Goal: Task Accomplishment & Management: Use online tool/utility

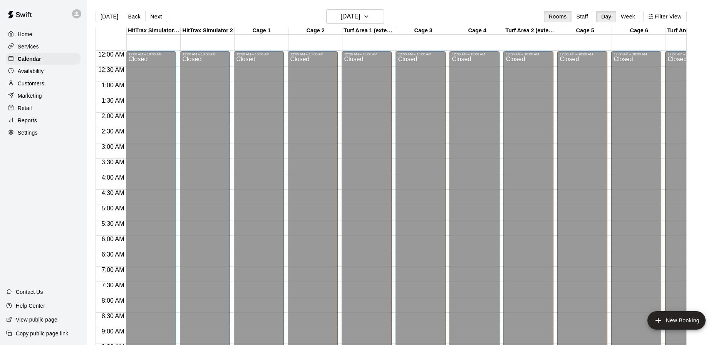
scroll to position [315, 0]
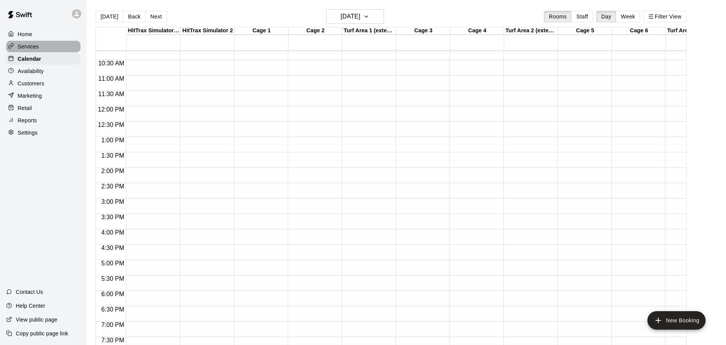
click at [26, 48] on p "Services" at bounding box center [28, 47] width 21 height 8
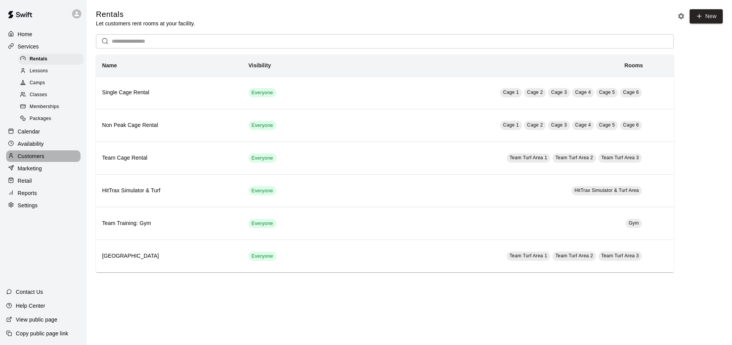
click at [49, 156] on div "Customers" at bounding box center [43, 157] width 74 height 12
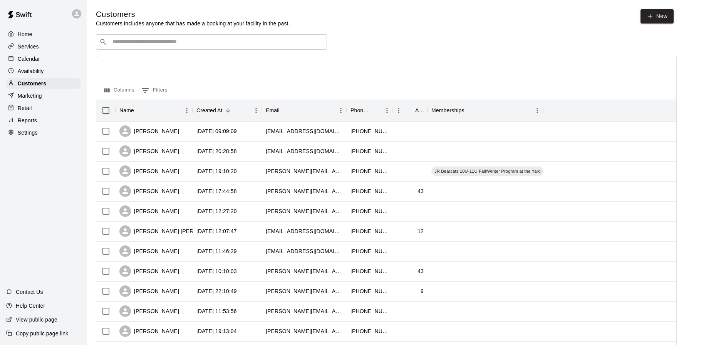
click at [23, 58] on p "Calendar" at bounding box center [29, 59] width 22 height 8
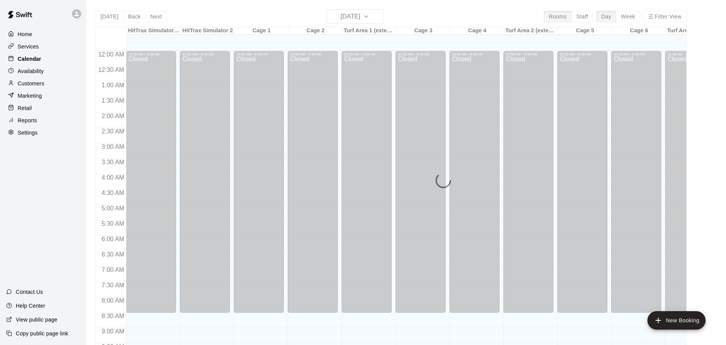
scroll to position [323, 0]
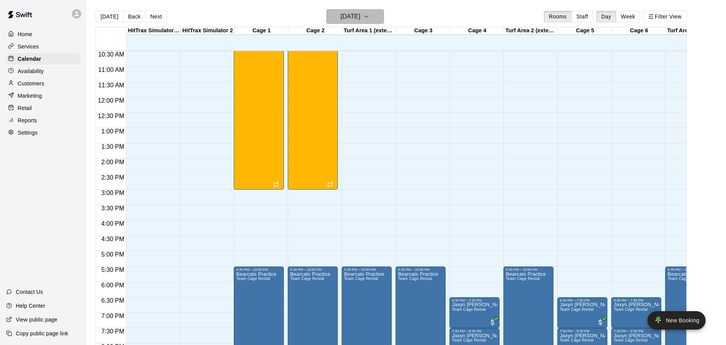
click at [369, 16] on icon "button" at bounding box center [366, 16] width 6 height 9
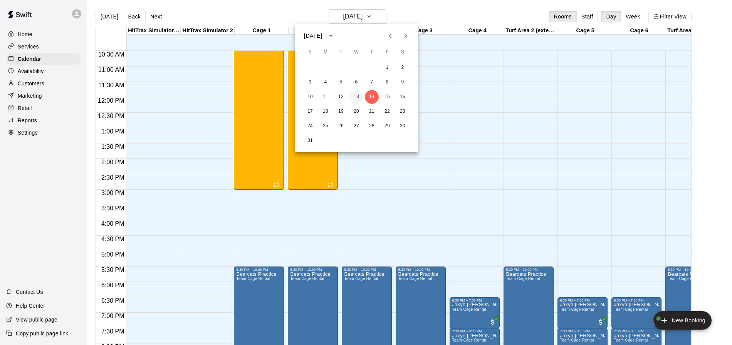
click at [357, 95] on button "13" at bounding box center [356, 97] width 14 height 14
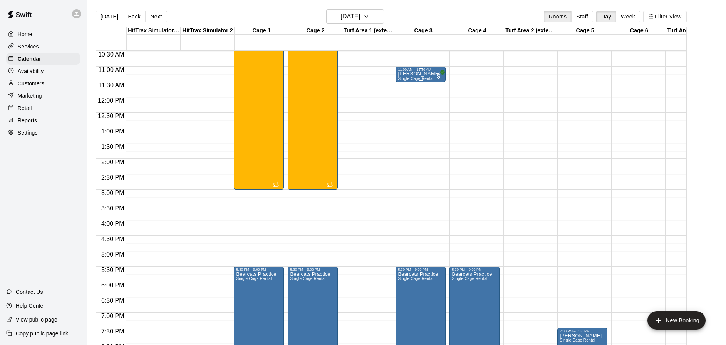
click at [419, 74] on p "[PERSON_NAME]" at bounding box center [419, 74] width 42 height 0
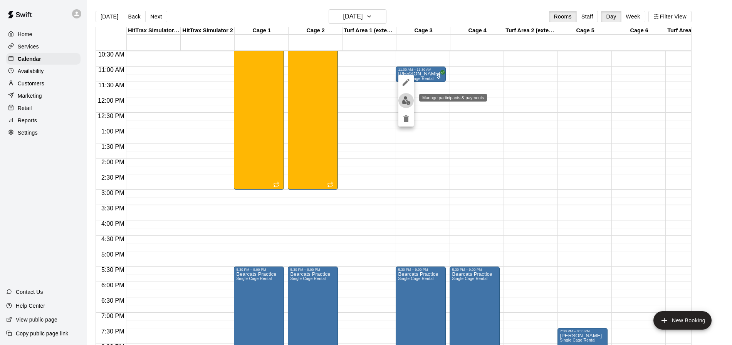
click at [404, 100] on img "edit" at bounding box center [406, 100] width 9 height 9
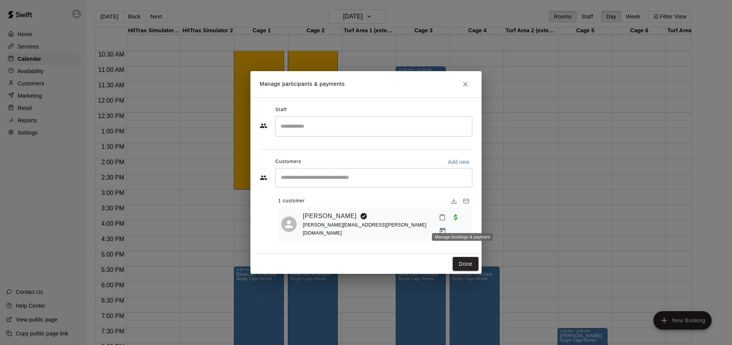
click at [446, 228] on icon "Manage bookings & payment" at bounding box center [443, 232] width 8 height 8
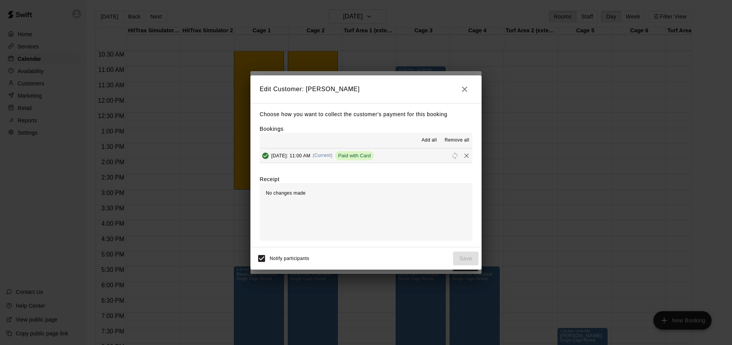
click at [374, 157] on span "Paid with Card" at bounding box center [354, 156] width 39 height 6
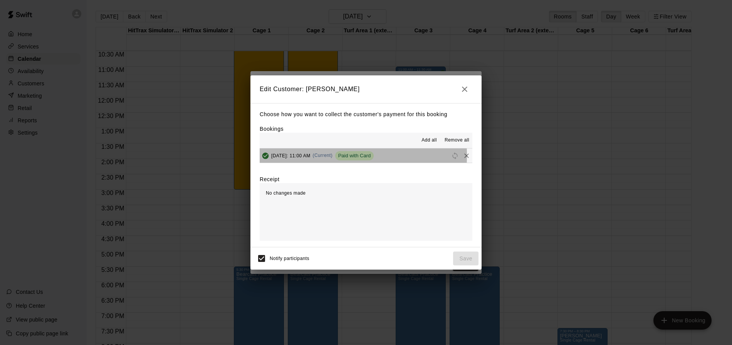
click at [303, 156] on span "[DATE]: 11:00 AM" at bounding box center [290, 155] width 39 height 5
click at [419, 155] on button "[DATE]: 11:00 AM (Current) Paid with Card" at bounding box center [366, 156] width 213 height 14
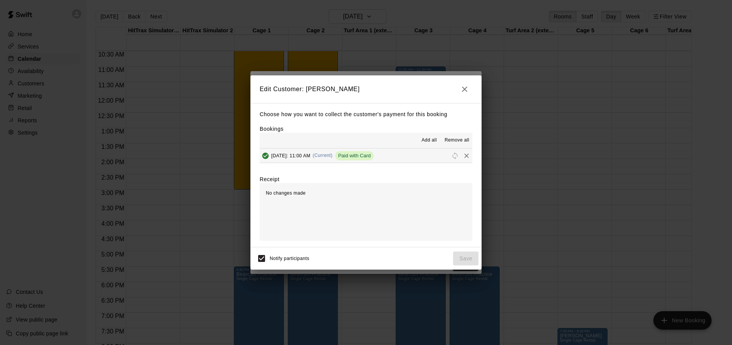
click at [468, 87] on icon "button" at bounding box center [464, 89] width 9 height 9
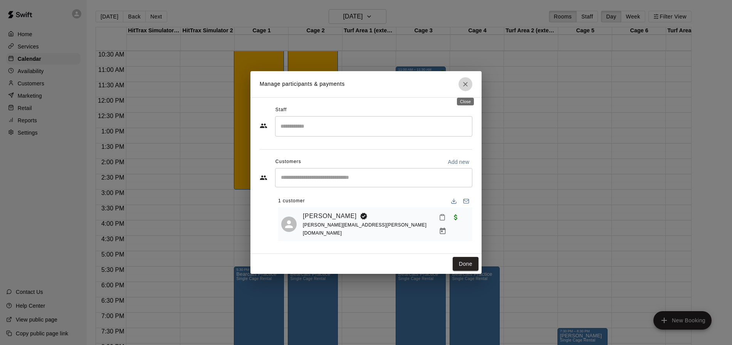
click at [465, 87] on icon "Close" at bounding box center [465, 84] width 8 height 8
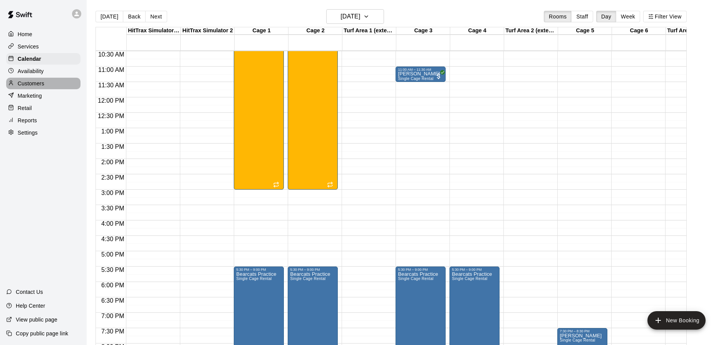
click at [41, 84] on p "Customers" at bounding box center [31, 84] width 27 height 8
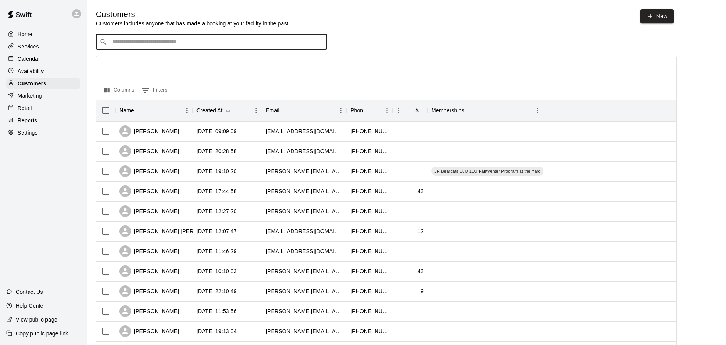
click at [186, 43] on input "Search customers by name or email" at bounding box center [216, 42] width 213 height 8
type input "***"
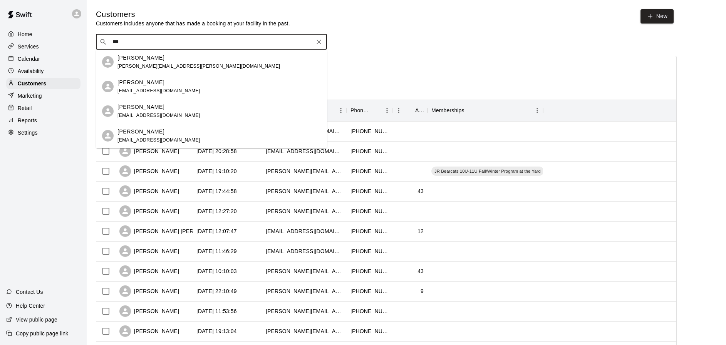
click at [169, 61] on div "[PERSON_NAME]" at bounding box center [198, 58] width 162 height 8
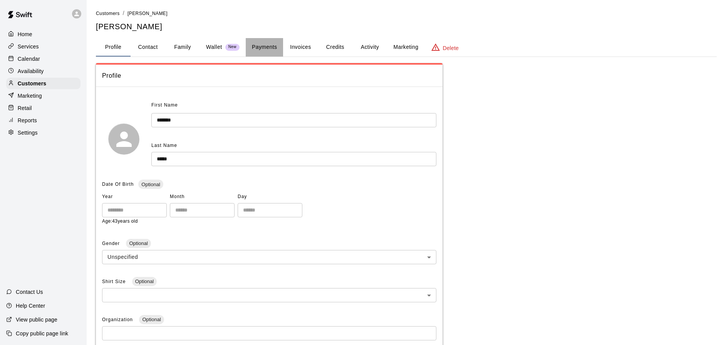
click at [264, 47] on button "Payments" at bounding box center [264, 47] width 37 height 18
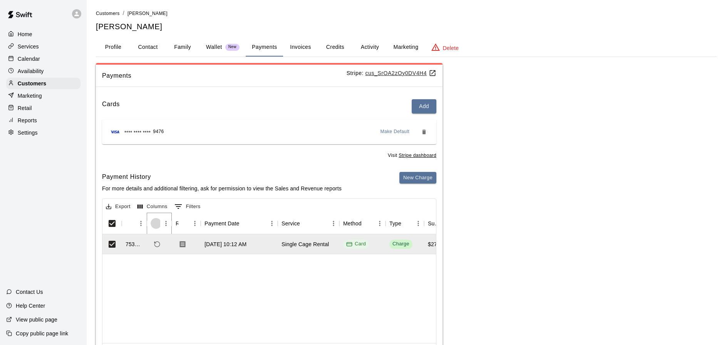
click at [157, 225] on icon "Sort" at bounding box center [155, 223] width 7 height 7
click at [166, 224] on icon "Menu" at bounding box center [166, 224] width 8 height 8
click at [213, 279] on div "753231 [DATE] 10:12 AM Single Cage Rental Card Charge $27.50 $3.70 $0.96 $32.16" at bounding box center [620, 288] width 1036 height 109
click at [151, 290] on div "753231 [DATE] 10:12 AM Single Cage Rental Card Charge $27.50 $3.70 $0.96 $32.16" at bounding box center [620, 288] width 1036 height 109
click at [158, 224] on icon "Sort" at bounding box center [155, 223] width 7 height 7
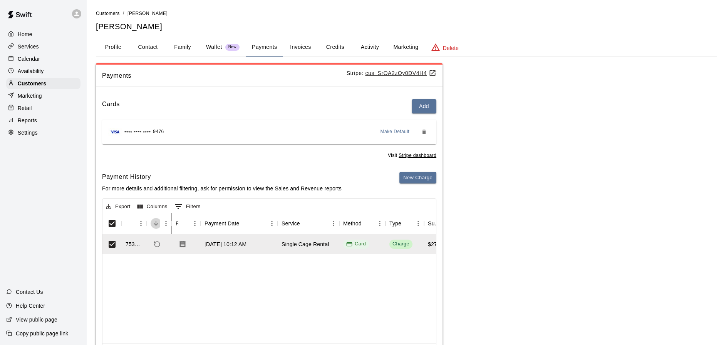
click at [157, 225] on icon "Sort" at bounding box center [155, 223] width 7 height 7
click at [156, 288] on div "753231 [DATE] 10:12 AM Single Cage Rental Card Charge $27.50 $3.70 $0.96 $32.16" at bounding box center [620, 288] width 1036 height 109
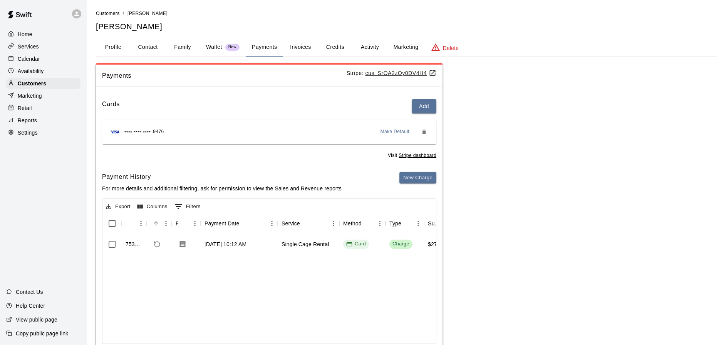
click at [179, 282] on div "753231 [DATE] 10:12 AM Single Cage Rental Card Charge $27.50 $3.70 $0.96 $32.16" at bounding box center [620, 288] width 1036 height 109
click at [164, 224] on icon "Menu" at bounding box center [166, 224] width 8 height 8
click at [248, 299] on div "753231 [DATE] 10:12 AM Single Cage Rental Card Charge $27.50 $3.70 $0.96 $32.16" at bounding box center [620, 288] width 1036 height 109
click at [405, 157] on u "Stripe dashboard" at bounding box center [418, 155] width 38 height 5
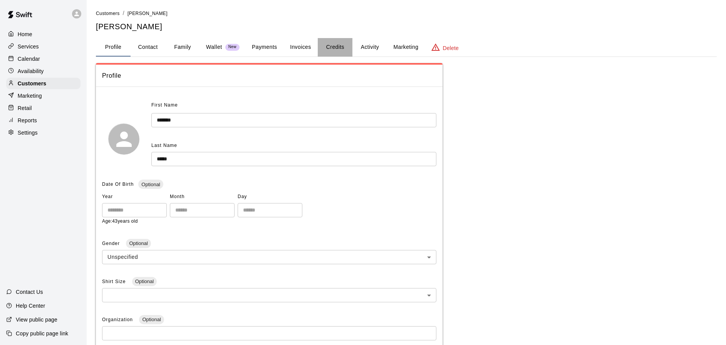
click at [334, 48] on button "Credits" at bounding box center [335, 47] width 35 height 18
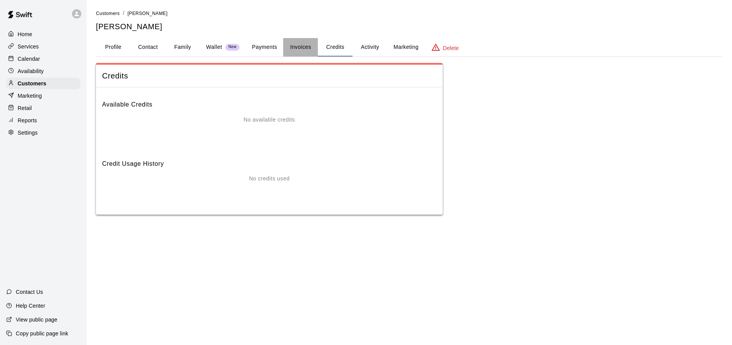
click at [301, 48] on button "Invoices" at bounding box center [300, 47] width 35 height 18
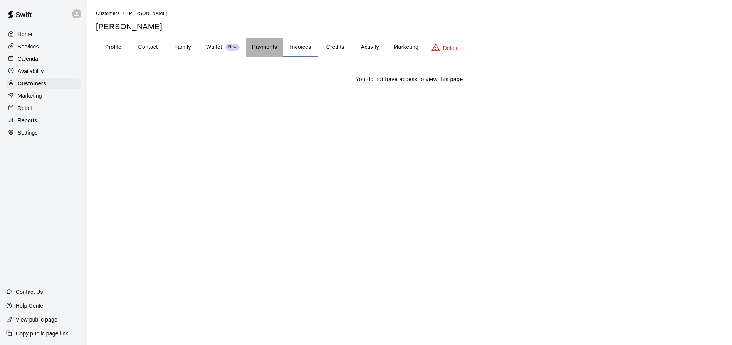
click at [258, 49] on button "Payments" at bounding box center [264, 47] width 37 height 18
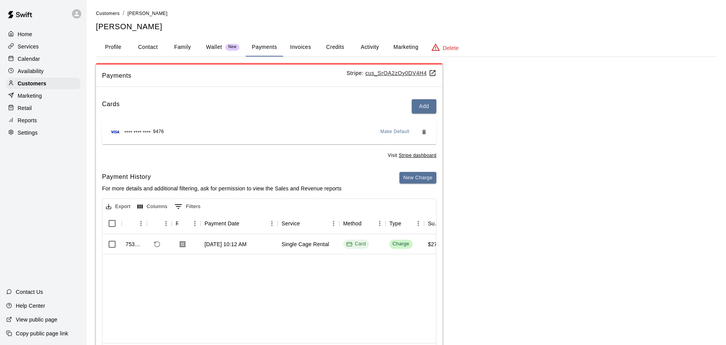
click at [165, 288] on div "753231 [DATE] 10:12 AM Single Cage Rental Card Charge $27.50 $3.70 $0.96 $32.16" at bounding box center [620, 288] width 1036 height 109
click at [155, 244] on icon "Refund payment" at bounding box center [157, 244] width 7 height 7
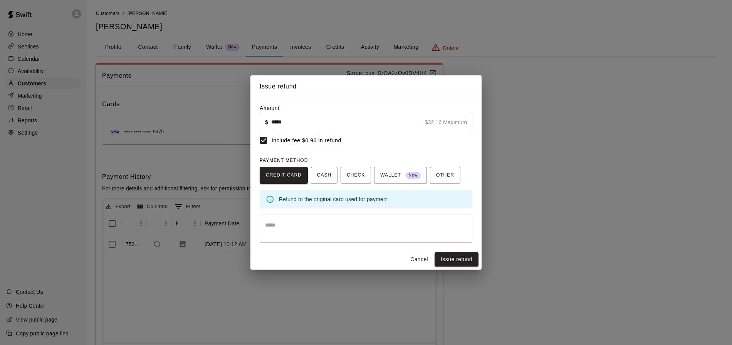
click at [411, 259] on button "Cancel" at bounding box center [419, 260] width 25 height 14
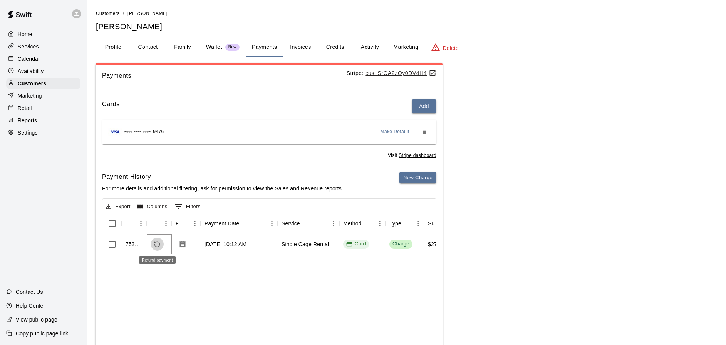
click at [157, 244] on icon "Refund payment" at bounding box center [157, 244] width 7 height 7
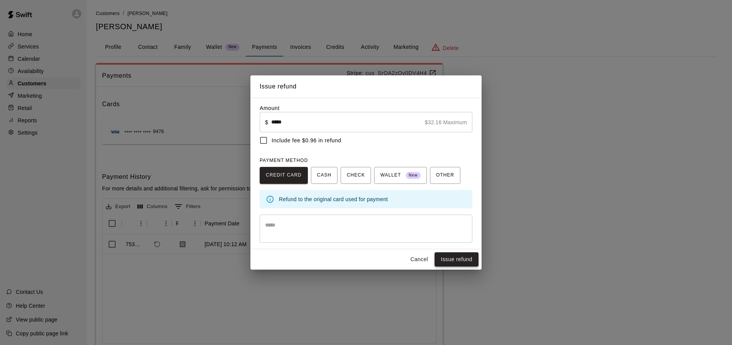
click at [457, 259] on button "Issue refund" at bounding box center [456, 260] width 44 height 14
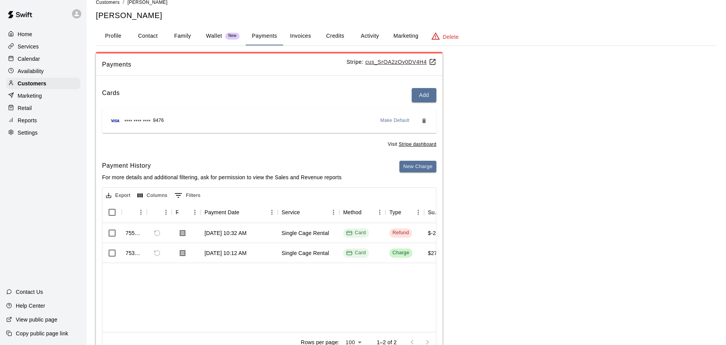
scroll to position [44, 0]
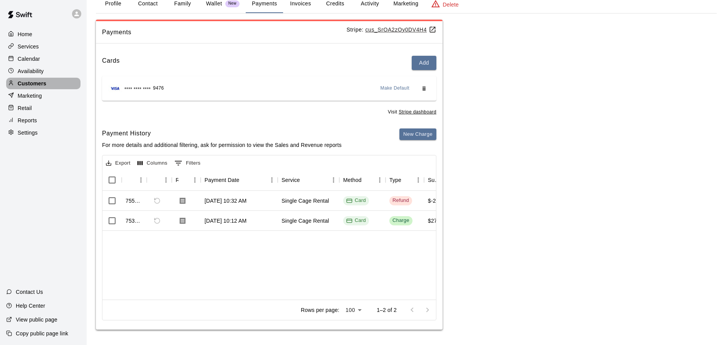
click at [38, 80] on p "Customers" at bounding box center [32, 84] width 28 height 8
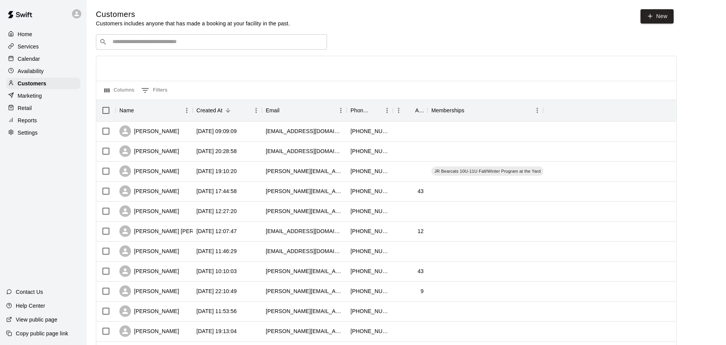
click at [161, 41] on input "Search customers by name or email" at bounding box center [216, 42] width 213 height 8
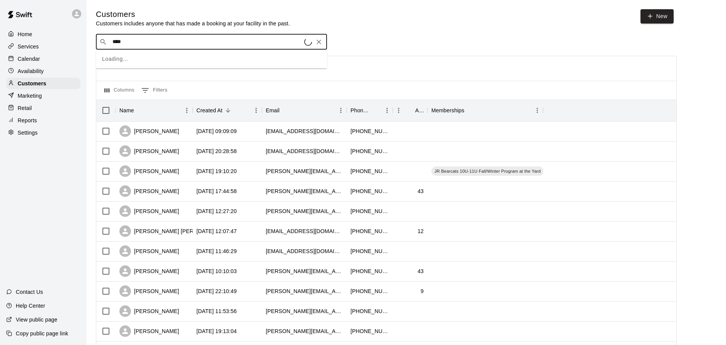
type input "*****"
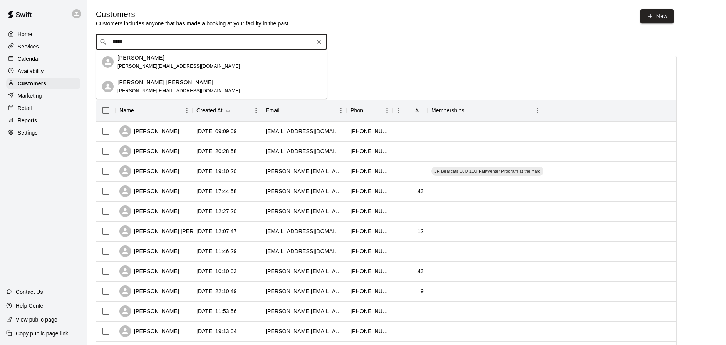
click at [151, 64] on span "[PERSON_NAME][EMAIL_ADDRESS][DOMAIN_NAME]" at bounding box center [178, 66] width 122 height 5
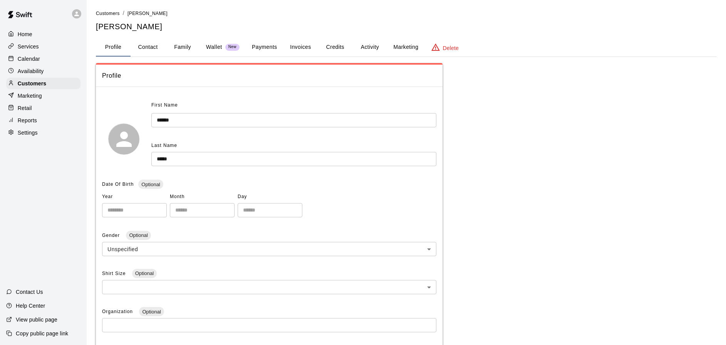
click at [262, 47] on button "Payments" at bounding box center [264, 47] width 37 height 18
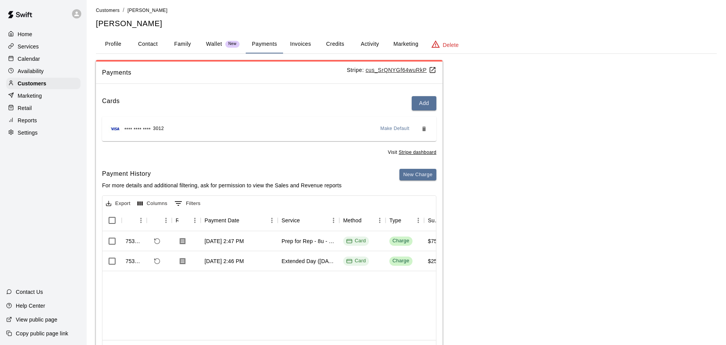
scroll to position [5, 0]
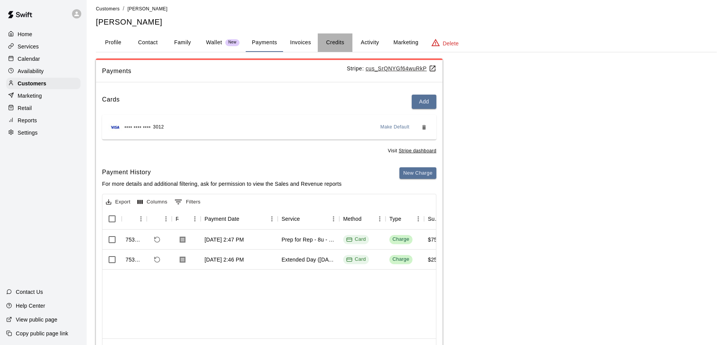
click at [340, 41] on button "Credits" at bounding box center [335, 42] width 35 height 18
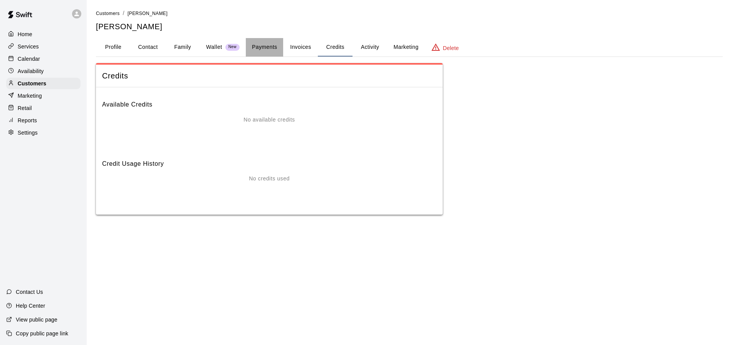
click at [256, 47] on button "Payments" at bounding box center [264, 47] width 37 height 18
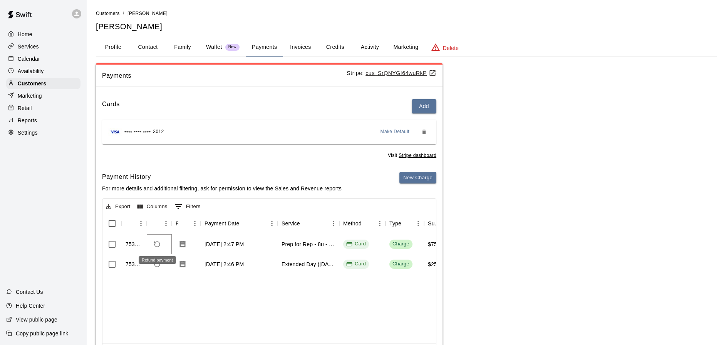
click at [158, 245] on icon "Refund payment" at bounding box center [157, 244] width 7 height 7
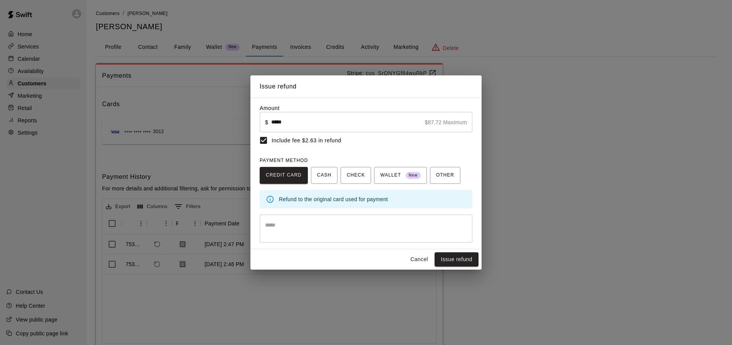
click at [411, 257] on button "Cancel" at bounding box center [419, 260] width 25 height 14
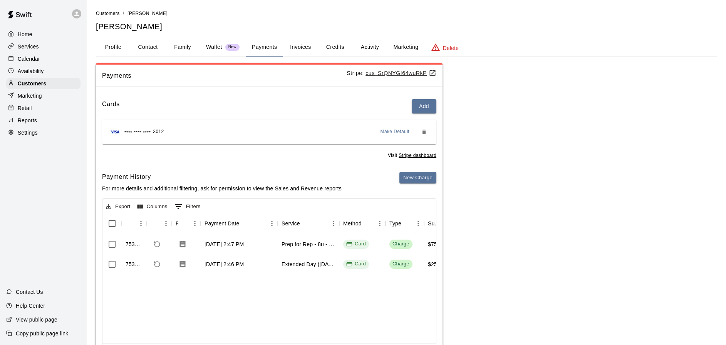
click at [30, 47] on p "Services" at bounding box center [28, 47] width 21 height 8
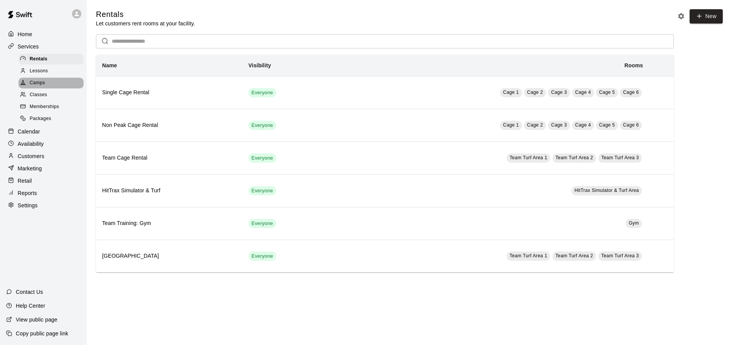
click at [44, 83] on span "Camps" at bounding box center [37, 83] width 15 height 8
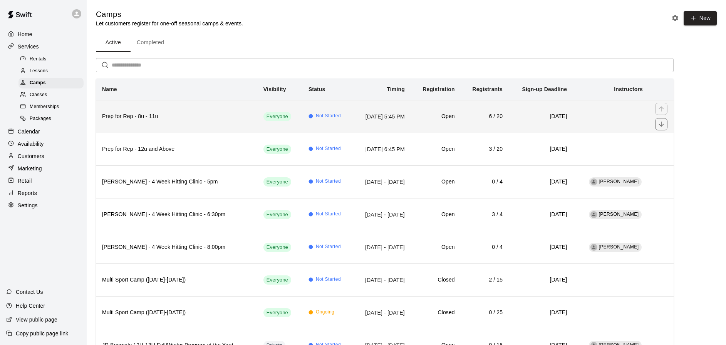
click at [143, 119] on h6 "Prep for Rep - 8u - 11u" at bounding box center [176, 116] width 149 height 8
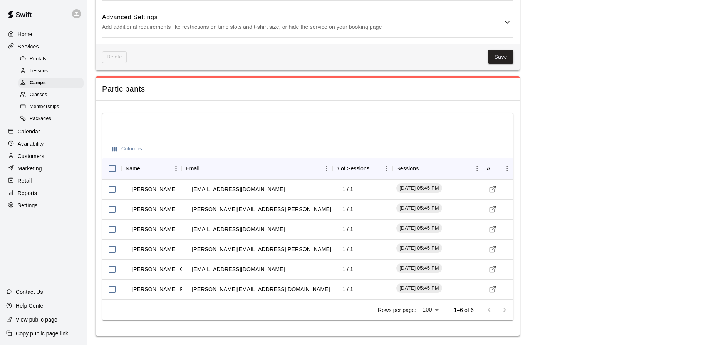
scroll to position [660, 0]
click at [23, 155] on p "Customers" at bounding box center [31, 156] width 27 height 8
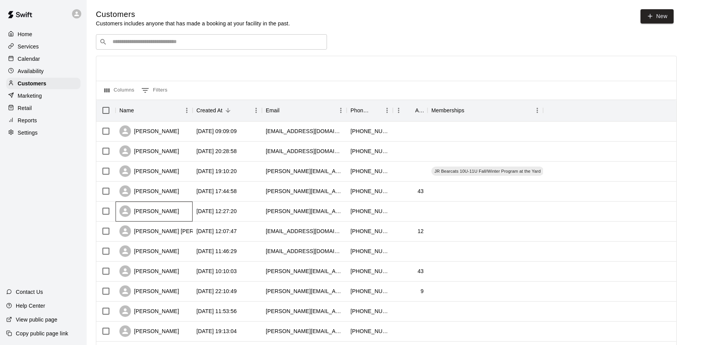
click at [152, 208] on div "[PERSON_NAME]" at bounding box center [149, 212] width 60 height 12
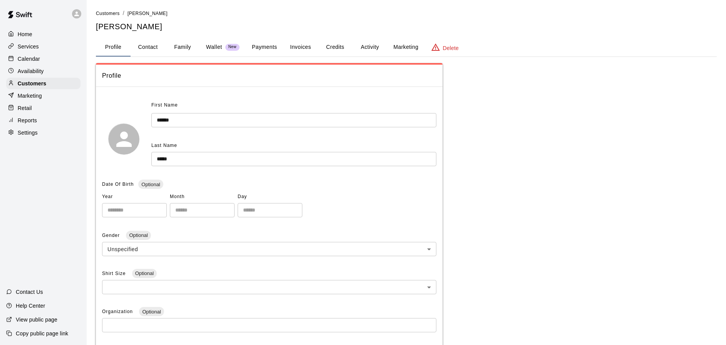
click at [260, 49] on button "Payments" at bounding box center [264, 47] width 37 height 18
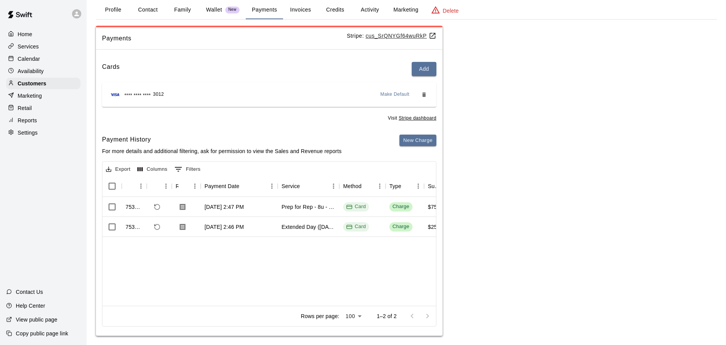
scroll to position [44, 0]
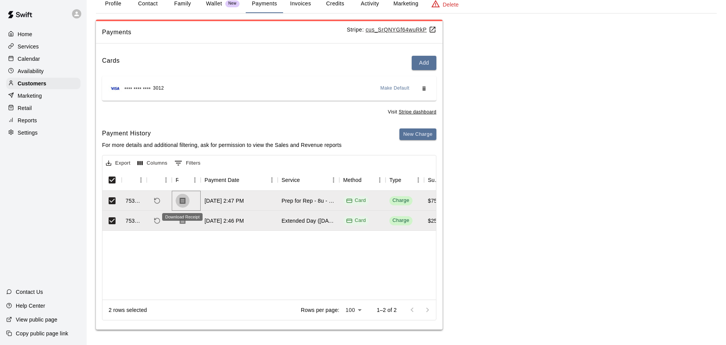
click at [187, 201] on button "Download Receipt" at bounding box center [183, 201] width 14 height 14
click at [181, 216] on button "Download Receipt" at bounding box center [183, 221] width 14 height 14
click at [157, 201] on icon "Refund payment" at bounding box center [157, 201] width 7 height 7
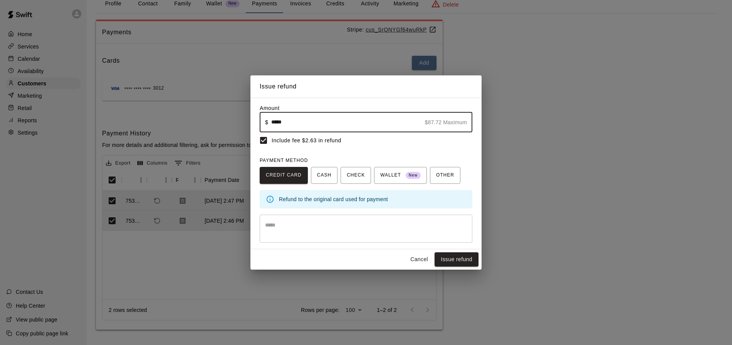
drag, startPoint x: 291, startPoint y: 123, endPoint x: 275, endPoint y: 123, distance: 16.2
click at [275, 123] on input "*****" at bounding box center [346, 122] width 151 height 20
click at [294, 124] on input "*****" at bounding box center [346, 122] width 151 height 20
drag, startPoint x: 294, startPoint y: 124, endPoint x: 279, endPoint y: 122, distance: 15.1
click at [278, 122] on input "*****" at bounding box center [346, 122] width 151 height 20
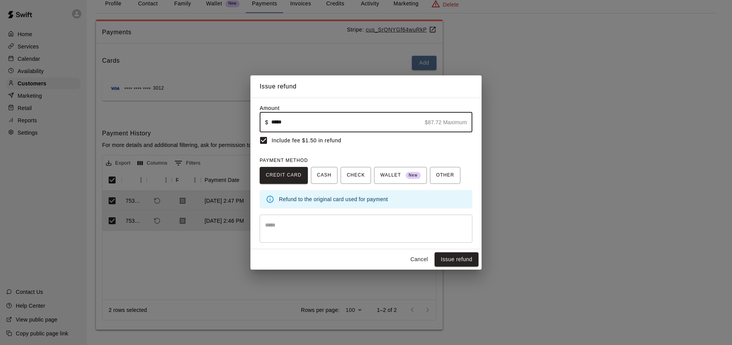
type input "*****"
click at [343, 226] on textarea at bounding box center [366, 228] width 202 height 15
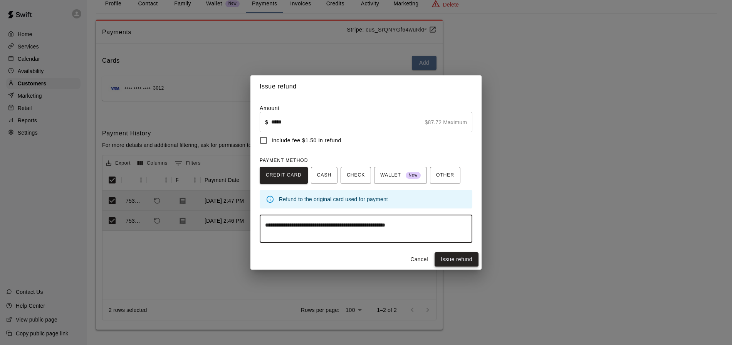
type textarea "**********"
click at [447, 262] on button "Issue refund" at bounding box center [456, 260] width 44 height 14
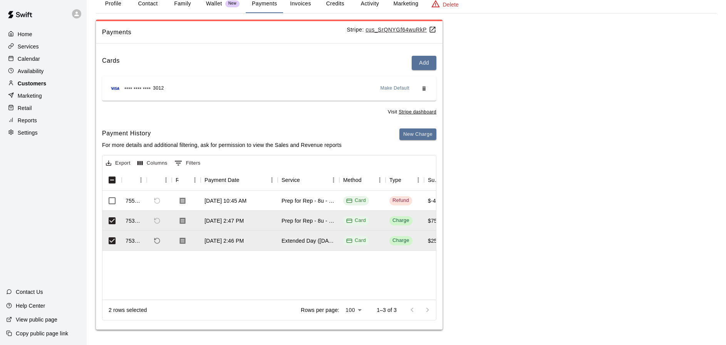
click at [33, 81] on p "Customers" at bounding box center [32, 84] width 28 height 8
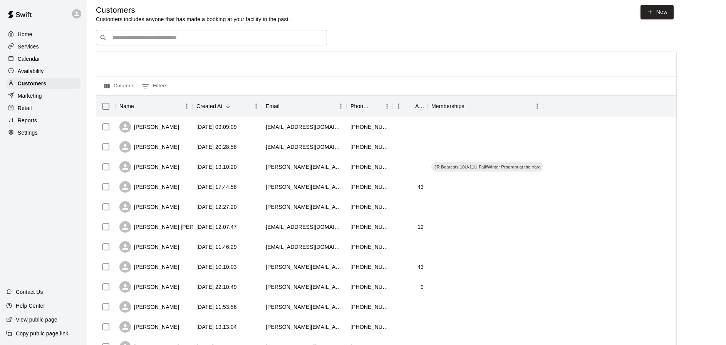
scroll to position [11, 0]
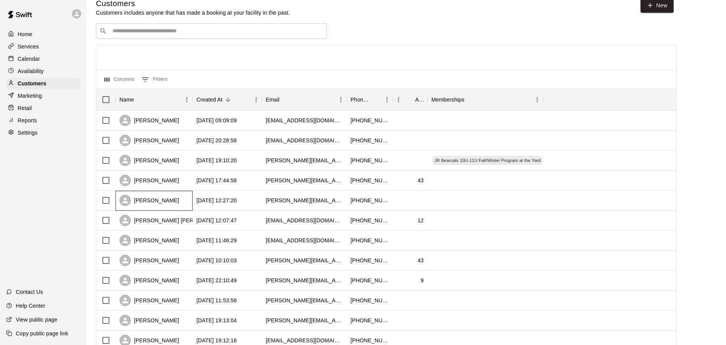
click at [167, 198] on div "[PERSON_NAME]" at bounding box center [149, 201] width 60 height 12
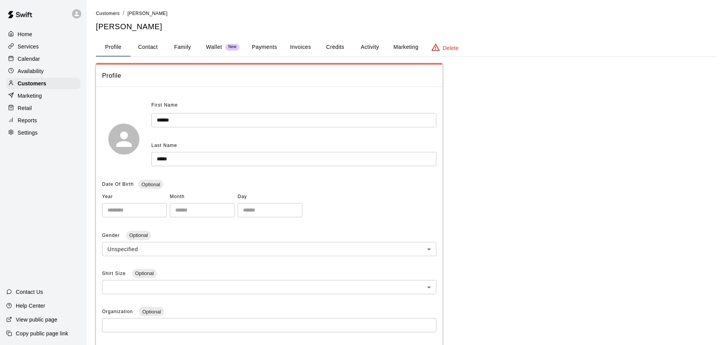
click at [147, 45] on button "Contact" at bounding box center [148, 47] width 35 height 18
select select "**"
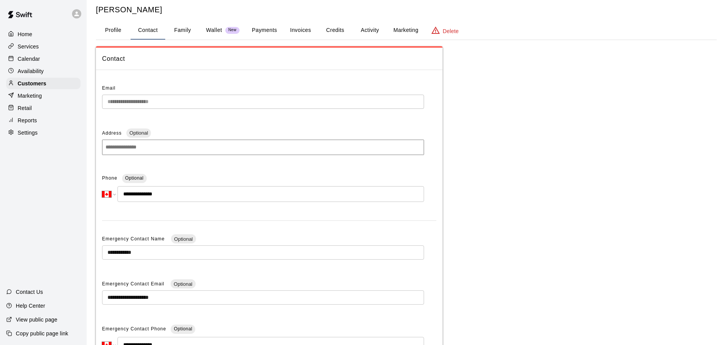
scroll to position [50, 0]
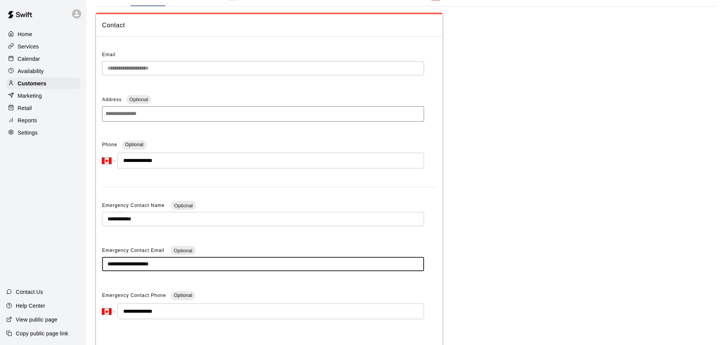
drag, startPoint x: 176, startPoint y: 265, endPoint x: 104, endPoint y: 263, distance: 71.6
click at [104, 263] on input "**********" at bounding box center [263, 264] width 322 height 14
drag, startPoint x: 177, startPoint y: 265, endPoint x: 104, endPoint y: 266, distance: 73.5
click at [104, 266] on input "**********" at bounding box center [263, 264] width 322 height 14
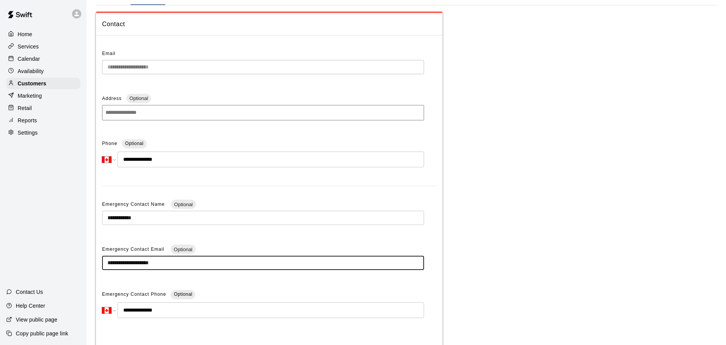
scroll to position [52, 0]
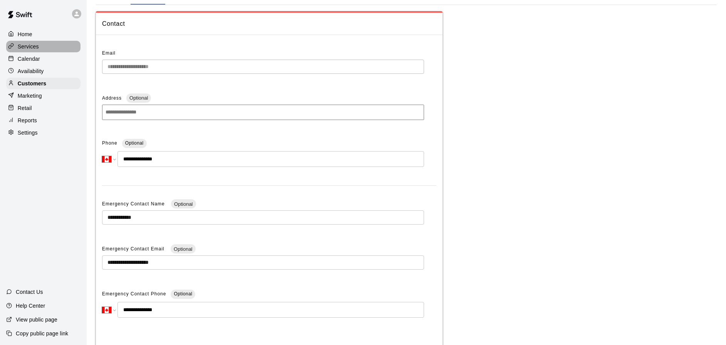
click at [27, 47] on p "Services" at bounding box center [28, 47] width 21 height 8
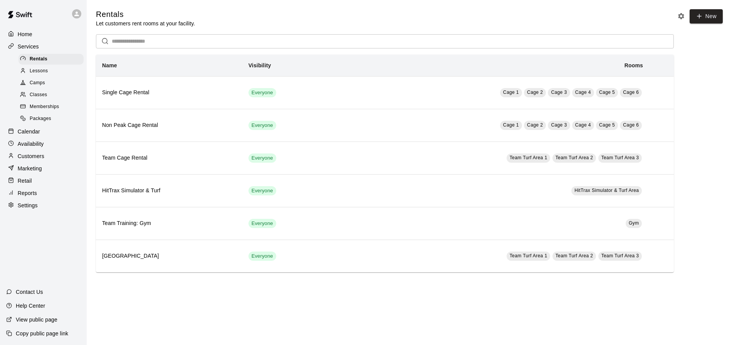
click at [37, 82] on span "Camps" at bounding box center [37, 83] width 15 height 8
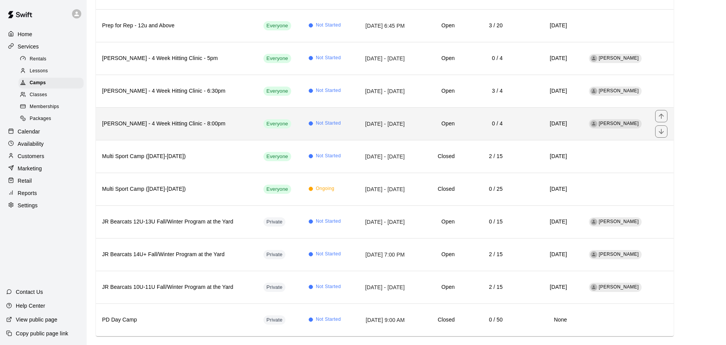
scroll to position [127, 0]
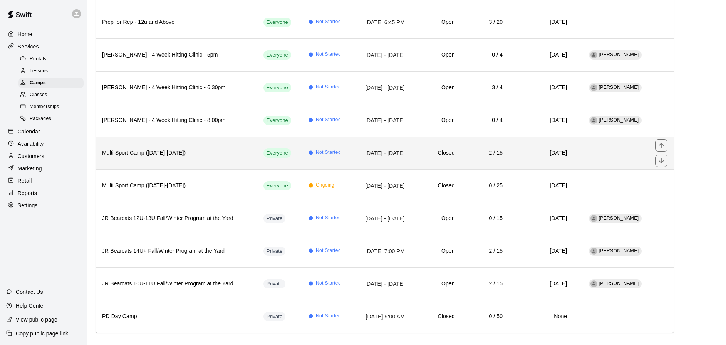
click at [192, 155] on h6 "Multi Sport Camp ([DATE]-[DATE])" at bounding box center [176, 153] width 149 height 8
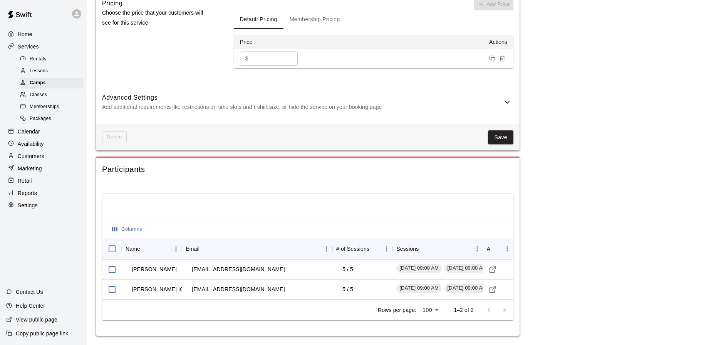
scroll to position [635, 0]
drag, startPoint x: 257, startPoint y: 291, endPoint x: 191, endPoint y: 293, distance: 65.9
click at [191, 293] on div "[EMAIL_ADDRESS][DOMAIN_NAME]" at bounding box center [257, 290] width 151 height 20
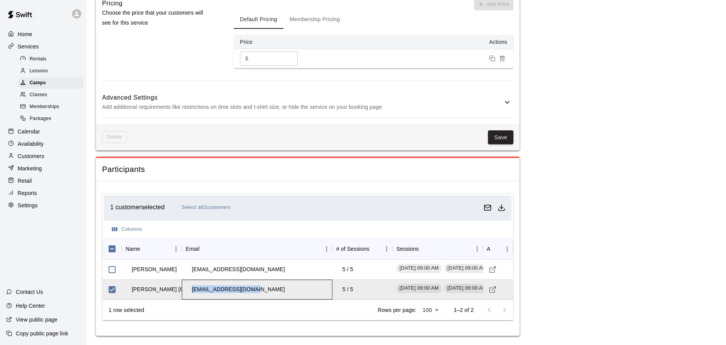
copy td "[EMAIL_ADDRESS][DOMAIN_NAME]"
